Goal: Task Accomplishment & Management: Use online tool/utility

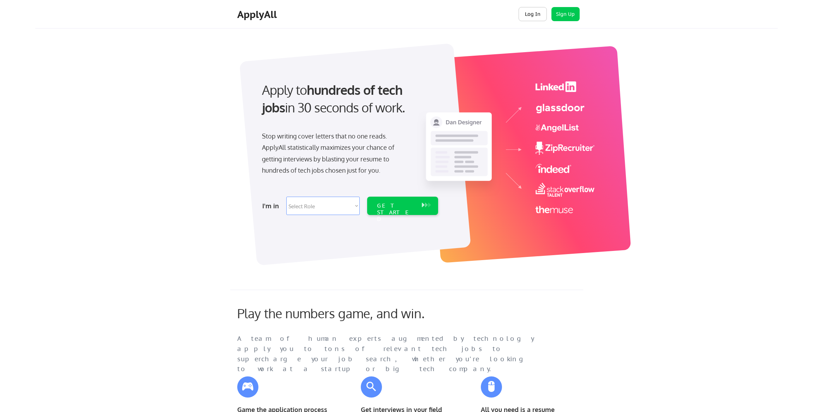
click at [541, 12] on button "Log In" at bounding box center [532, 14] width 28 height 14
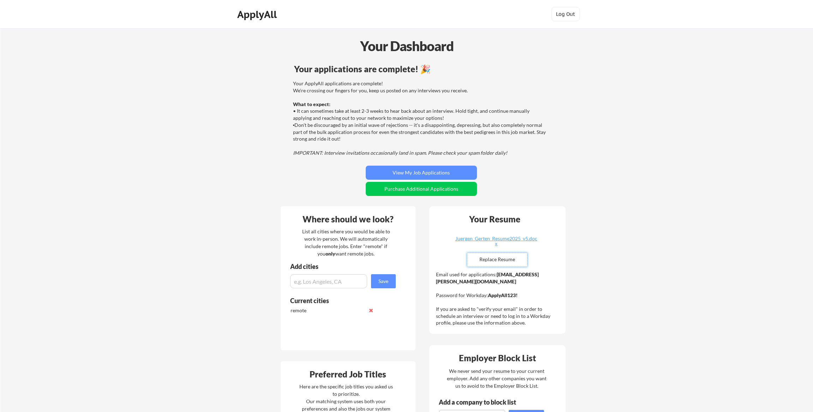
drag, startPoint x: 499, startPoint y: 259, endPoint x: 601, endPoint y: 267, distance: 101.9
click at [600, 267] on div "Your Dashboard Your applications are complete! 🎉 Your ApplyAll applications are…" at bounding box center [406, 384] width 812 height 712
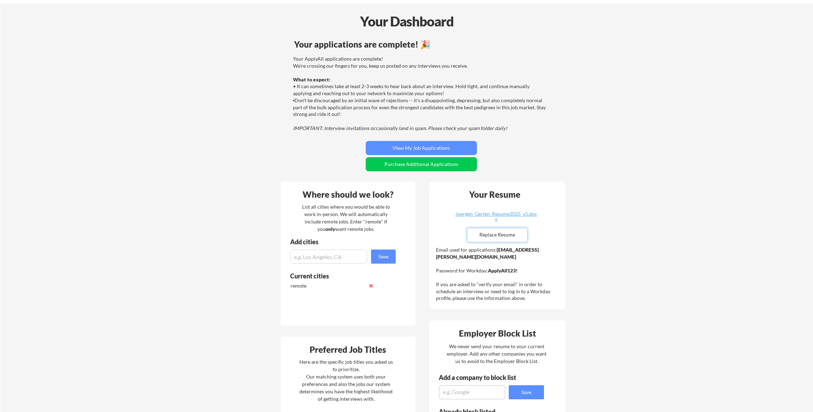
scroll to position [35, 0]
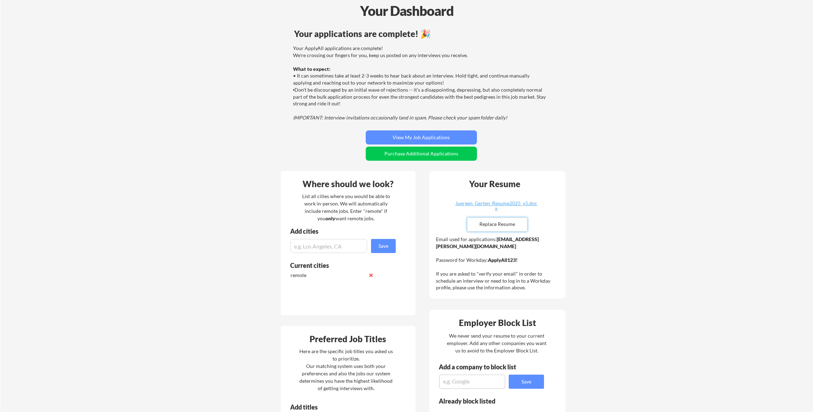
click at [517, 224] on input "file" at bounding box center [497, 224] width 60 height 13
type input "C:\fakepath\Juergen_Gerten_Resume_2025v7.docx"
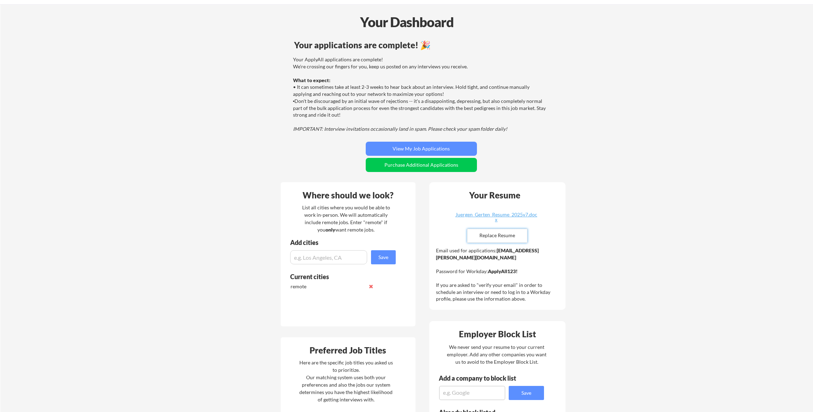
scroll to position [0, 0]
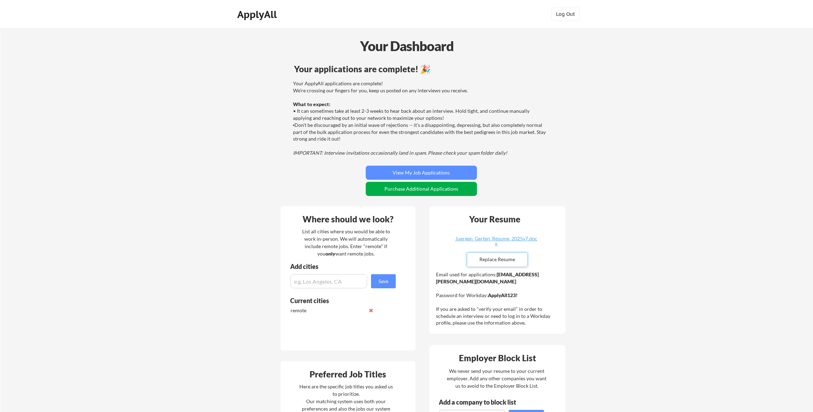
click at [389, 191] on button "Purchase Additional Applications" at bounding box center [421, 189] width 111 height 14
click at [498, 260] on input "file" at bounding box center [497, 259] width 60 height 13
click at [427, 171] on button "View My Job Applications" at bounding box center [421, 173] width 111 height 14
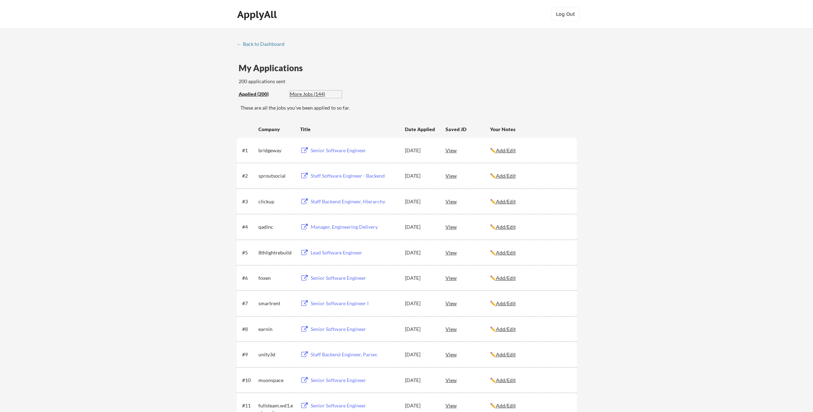
click at [320, 95] on div "More Jobs (144)" at bounding box center [316, 94] width 52 height 7
